Goal: Task Accomplishment & Management: Use online tool/utility

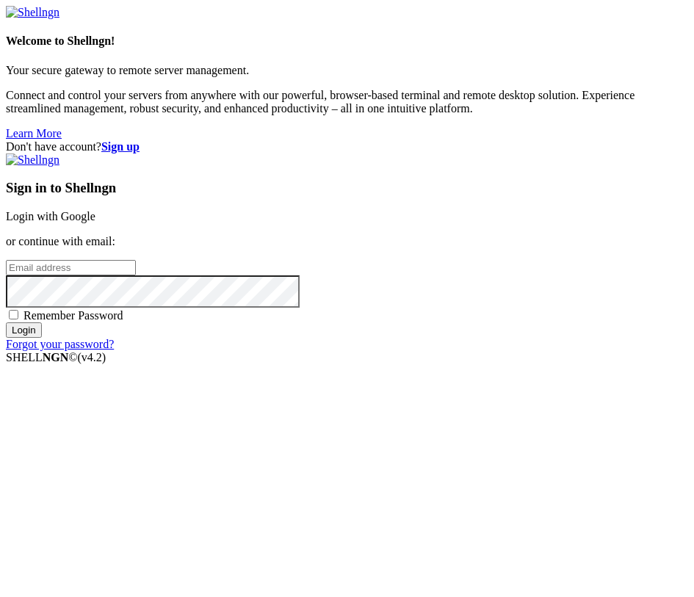
click at [136, 275] on input "email" at bounding box center [71, 267] width 130 height 15
click at [95, 221] on link "Login with Google" at bounding box center [51, 216] width 90 height 12
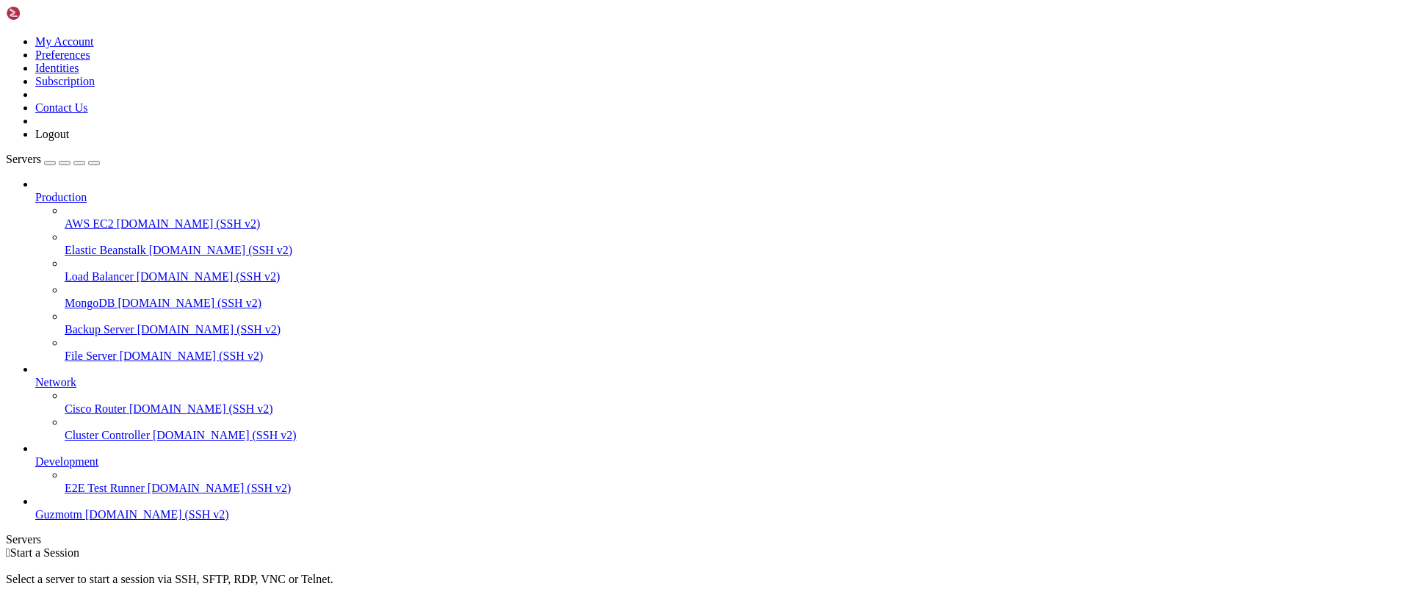
click at [107, 521] on span "[DOMAIN_NAME] (SSH v2)" at bounding box center [157, 514] width 144 height 12
click at [98, 521] on span "[DOMAIN_NAME] (SSH v2)" at bounding box center [157, 514] width 144 height 12
click at [72, 521] on span "Guzmotm" at bounding box center [58, 514] width 47 height 12
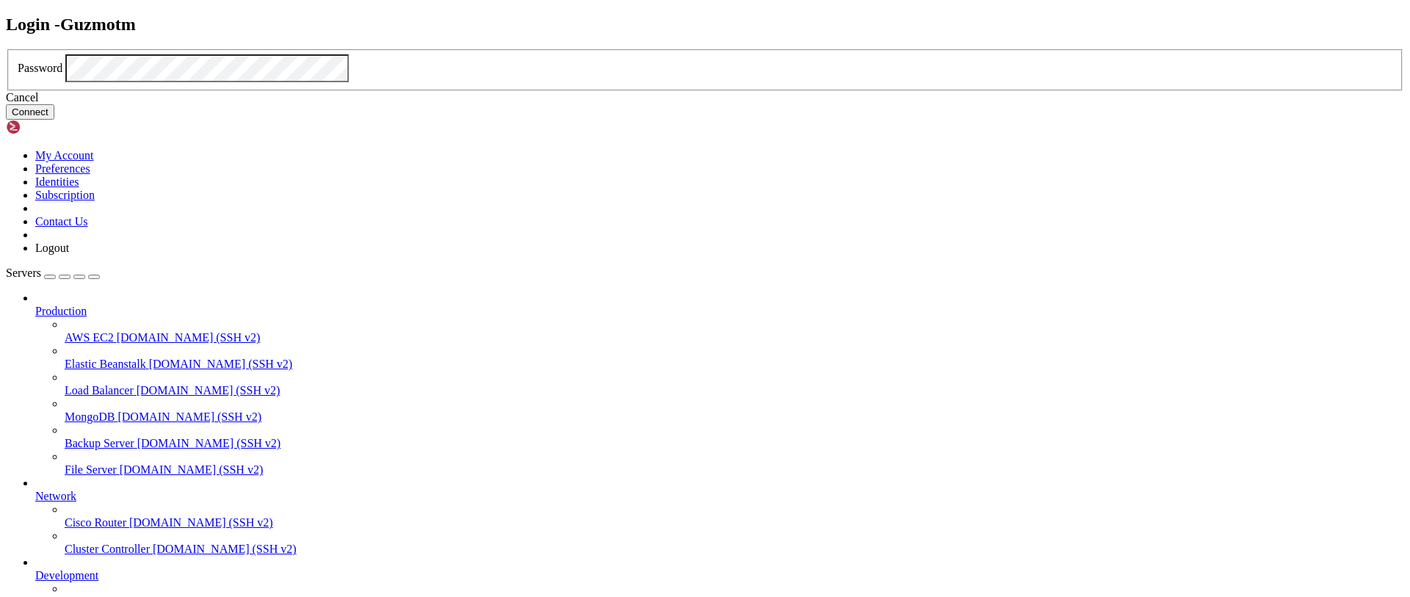
click button "Connect" at bounding box center [30, 111] width 48 height 15
